Goal: Task Accomplishment & Management: Manage account settings

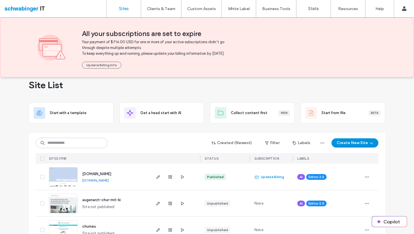
scroll to position [12, 0]
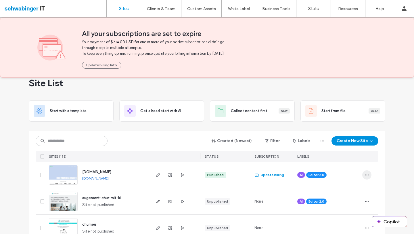
click at [366, 175] on use "button" at bounding box center [367, 174] width 4 height 1
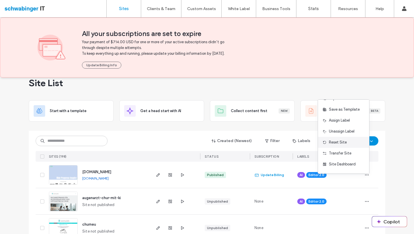
scroll to position [0, 0]
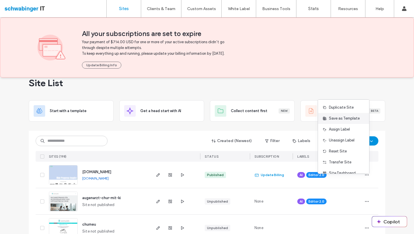
click at [348, 120] on span "Save as Template" at bounding box center [344, 118] width 31 height 6
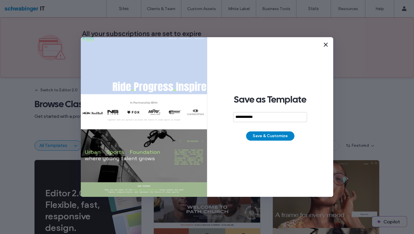
type input "**********"
click at [283, 137] on button "Save & Customize" at bounding box center [270, 135] width 48 height 9
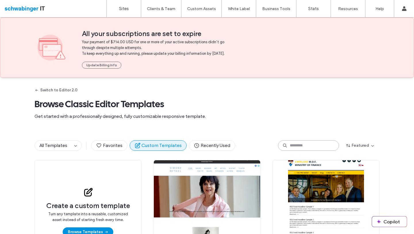
click at [293, 149] on input at bounding box center [308, 145] width 61 height 10
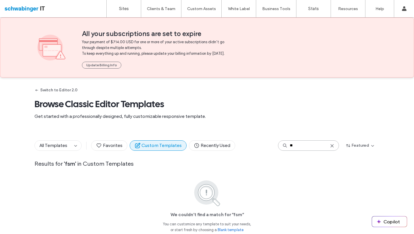
type input "*"
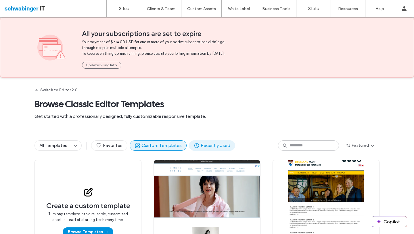
click at [207, 150] on button "Recently Used" at bounding box center [212, 145] width 46 height 10
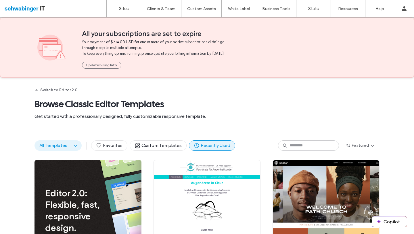
click at [58, 147] on button "All Templates" at bounding box center [53, 145] width 37 height 10
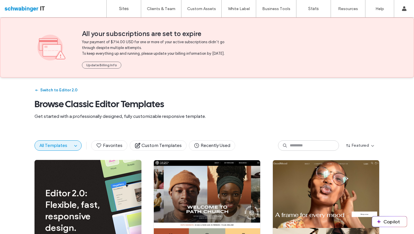
click at [52, 92] on button "Switch to Editor 2.0" at bounding box center [56, 89] width 43 height 9
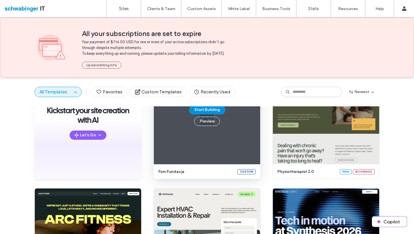
scroll to position [86, 0]
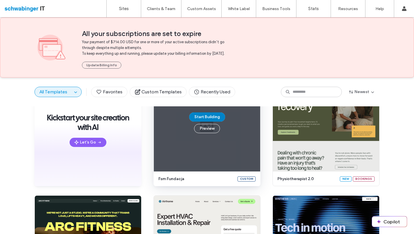
click at [209, 121] on button "Start Building" at bounding box center [207, 116] width 36 height 9
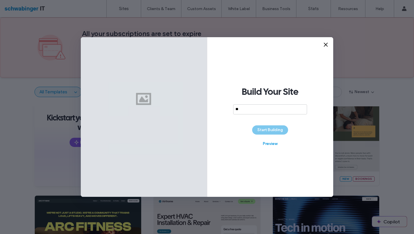
type input "***"
click at [273, 129] on button "Start Building" at bounding box center [270, 129] width 36 height 9
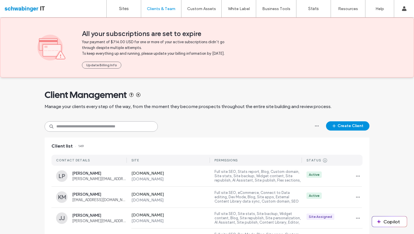
click at [99, 131] on input at bounding box center [101, 126] width 113 height 10
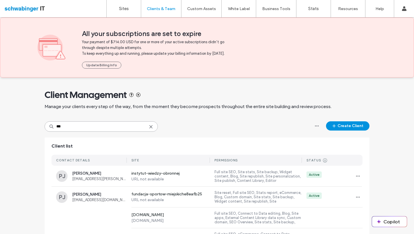
type input "***"
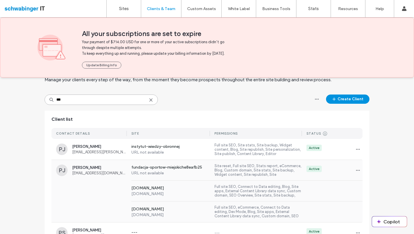
scroll to position [47, 0]
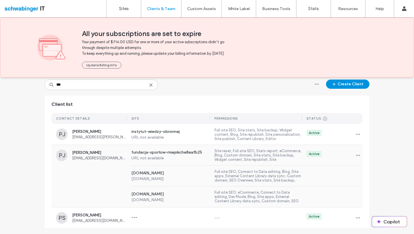
click at [98, 175] on div "[DOMAIN_NAME] [DOMAIN_NAME] Full site SEO, Connect to Data editing, Blog, Site …" at bounding box center [206, 175] width 311 height 21
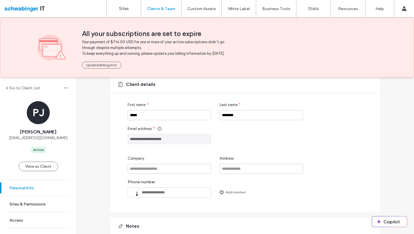
scroll to position [77, 0]
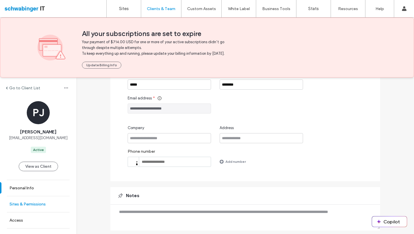
click at [28, 212] on link "Sites & Permissions" at bounding box center [38, 204] width 77 height 16
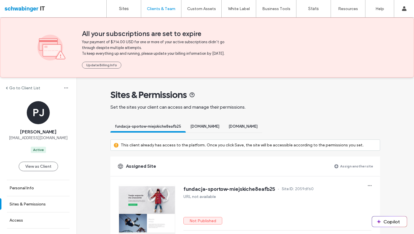
scroll to position [24, 0]
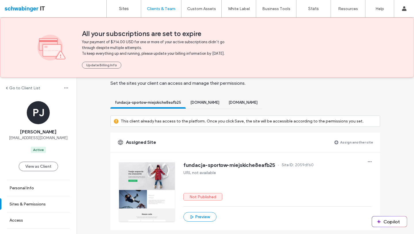
click at [366, 147] on label "Assign another site" at bounding box center [356, 142] width 33 height 10
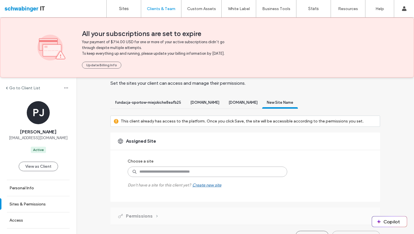
click at [182, 174] on input at bounding box center [208, 171] width 160 height 10
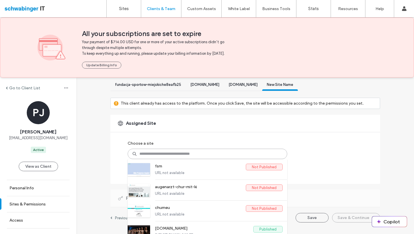
scroll to position [45, 0]
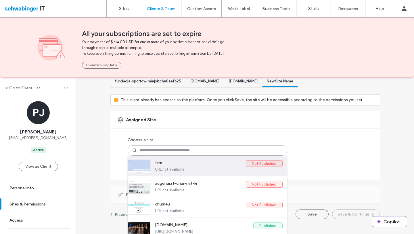
click at [173, 167] on label "fsm" at bounding box center [200, 163] width 91 height 7
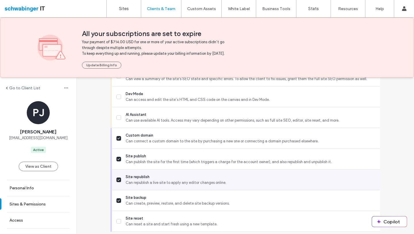
scroll to position [562, 0]
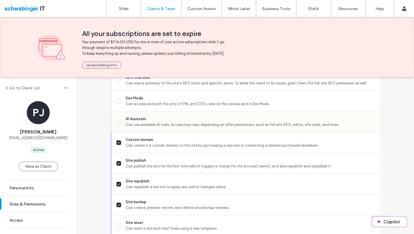
click at [154, 127] on span "Can use available AI tools. Access may vary depending on other permissions, suc…" at bounding box center [251, 125] width 250 height 6
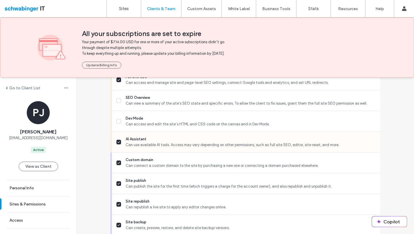
scroll to position [532, 0]
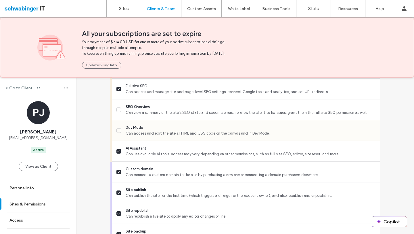
click at [151, 136] on span "Can access and edit the site’s HTML and CSS code on the canvas and in Dev Mode." at bounding box center [251, 133] width 250 height 6
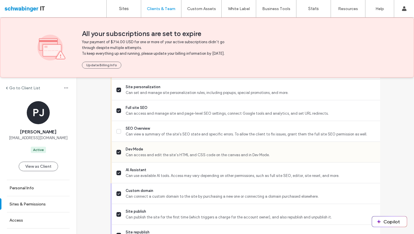
scroll to position [509, 0]
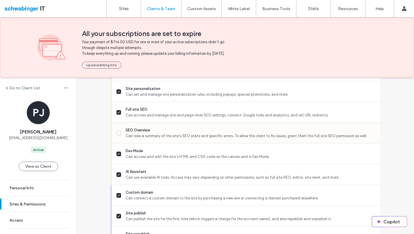
click at [146, 133] on span "SEO Overview" at bounding box center [251, 130] width 250 height 6
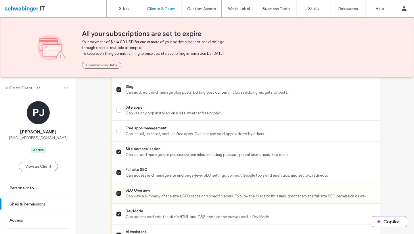
scroll to position [446, 0]
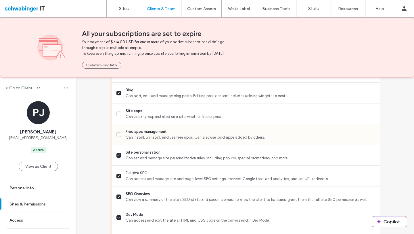
click at [143, 140] on span "Can install, uninstall, and use free apps. Can also use paid apps added by othe…" at bounding box center [251, 137] width 250 height 6
click at [149, 119] on span "Can use any app installed on a site, whether free or paid." at bounding box center [251, 117] width 250 height 6
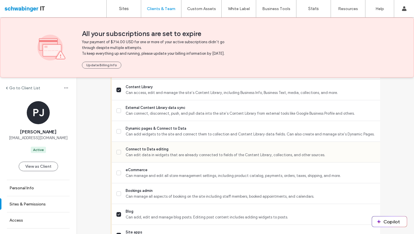
scroll to position [324, 0]
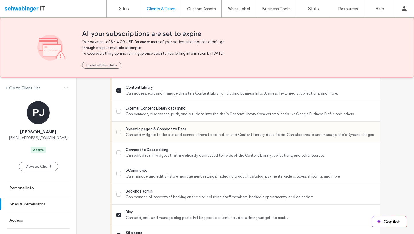
click at [152, 137] on span "Can add widgets to the site and connect them to collection and Content Library …" at bounding box center [251, 135] width 250 height 6
click at [141, 158] on span "Can edit data in widgets that are already connected to fields of the Content Li…" at bounding box center [251, 155] width 250 height 6
click at [145, 152] on span "Connect to Data editing" at bounding box center [251, 150] width 250 height 6
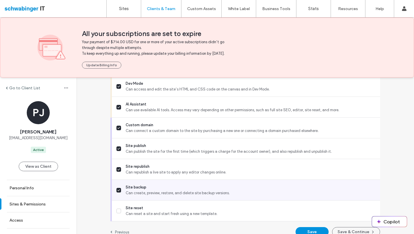
scroll to position [590, 0]
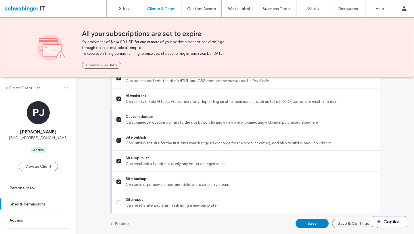
click at [309, 221] on button "Save" at bounding box center [312, 222] width 33 height 9
click at [308, 222] on button "Save" at bounding box center [312, 222] width 33 height 9
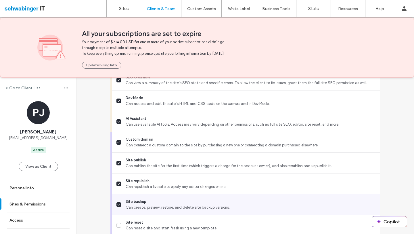
scroll to position [582, 0]
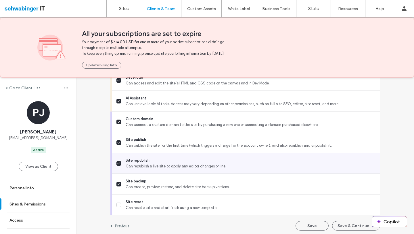
click at [118, 169] on label "Site republish Can republish a live site to apply any editor changes online." at bounding box center [245, 163] width 259 height 12
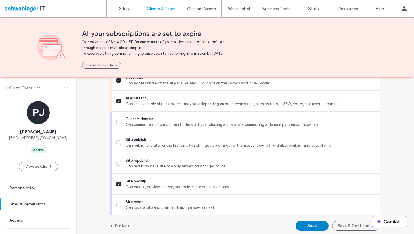
click at [320, 230] on button "Save" at bounding box center [312, 225] width 33 height 9
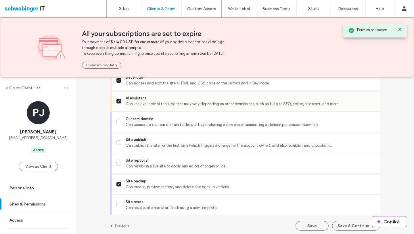
scroll to position [590, 0]
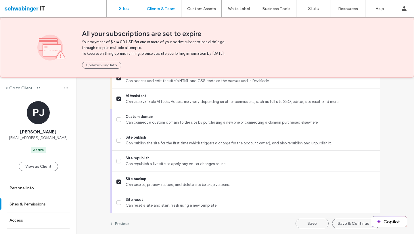
click at [121, 4] on link "Sites" at bounding box center [124, 8] width 34 height 17
